Goal: Transaction & Acquisition: Purchase product/service

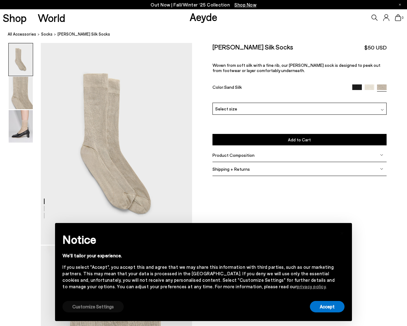
click at [80, 307] on button "Customize Settings" at bounding box center [92, 306] width 61 height 11
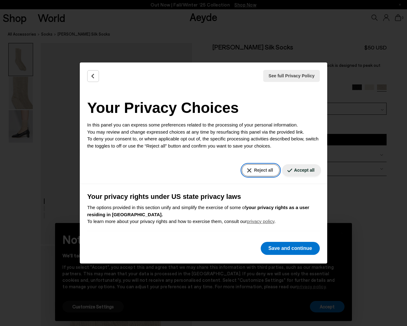
click at [263, 171] on button "Reject all" at bounding box center [260, 170] width 37 height 12
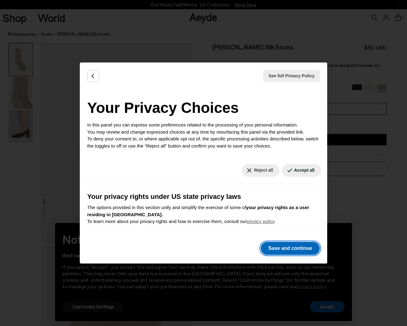
click at [288, 250] on button "Save and continue" at bounding box center [290, 248] width 59 height 13
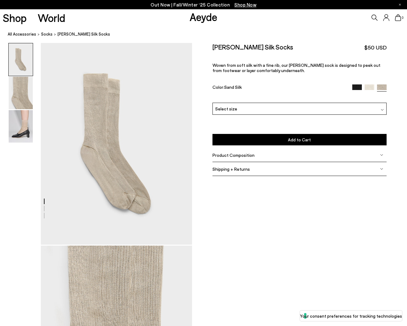
click at [375, 157] on div "Product Composition" at bounding box center [300, 155] width 175 height 14
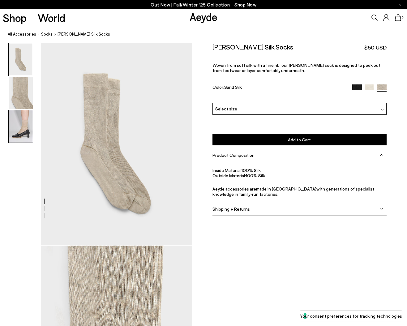
click at [21, 125] on img at bounding box center [21, 126] width 24 height 32
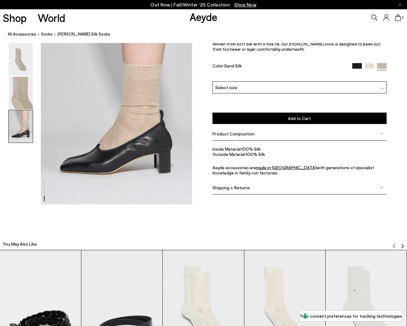
scroll to position [448, 0]
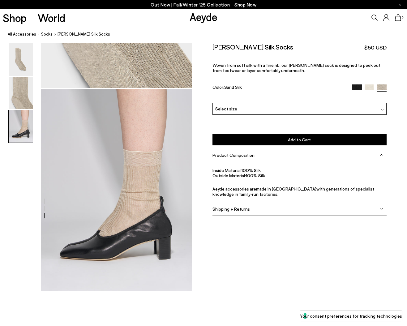
scroll to position [355, 0]
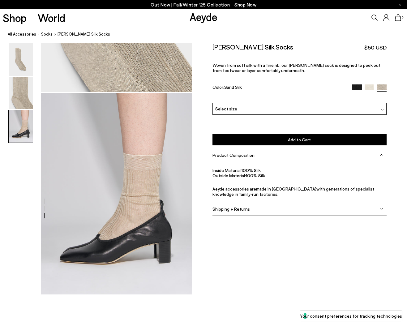
click at [368, 86] on img at bounding box center [370, 89] width 10 height 10
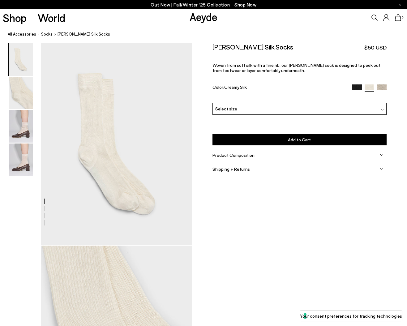
click at [358, 87] on img at bounding box center [357, 89] width 10 height 10
